Goal: Task Accomplishment & Management: Use online tool/utility

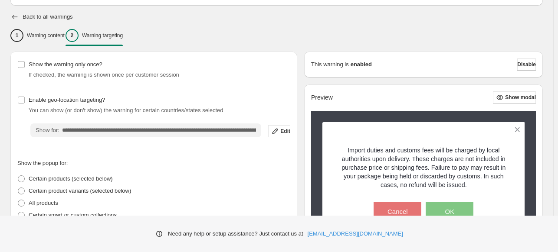
scroll to position [111, 0]
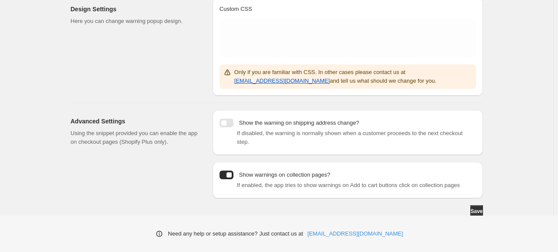
scroll to position [197, 0]
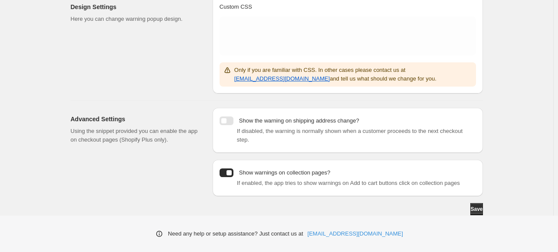
click at [232, 117] on div at bounding box center [226, 121] width 14 height 9
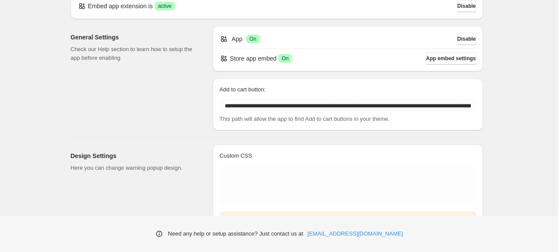
scroll to position [24, 0]
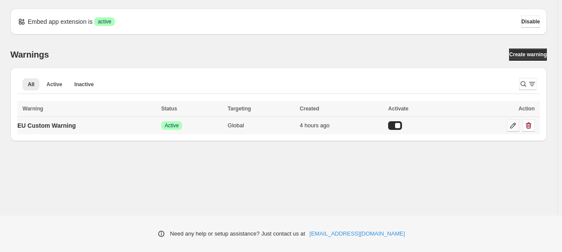
click at [513, 124] on icon at bounding box center [513, 125] width 9 height 9
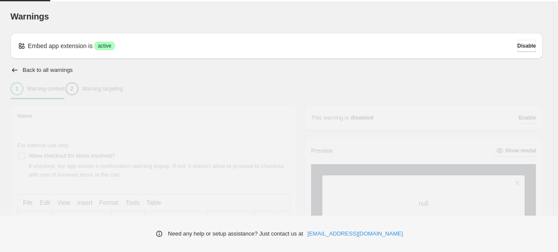
type input "**********"
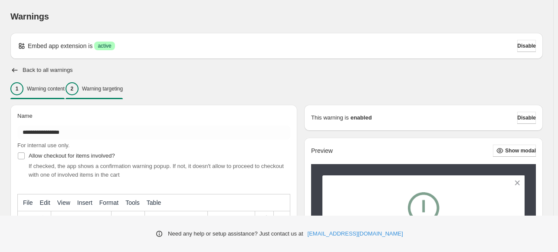
click at [123, 88] on p "Warning targeting" at bounding box center [102, 88] width 41 height 7
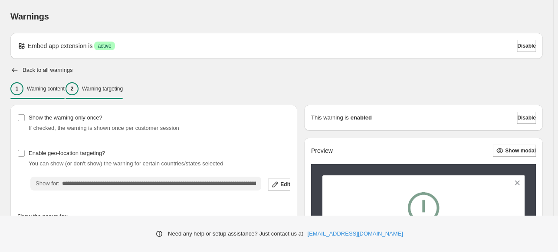
click at [35, 95] on div "1 Warning content" at bounding box center [37, 88] width 54 height 13
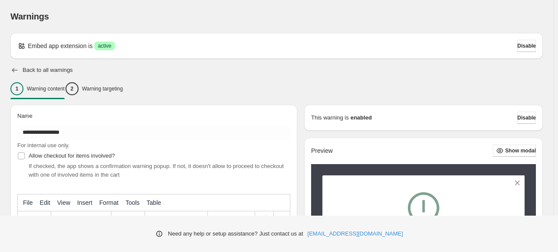
click at [13, 71] on icon "button" at bounding box center [14, 70] width 9 height 9
